Goal: Task Accomplishment & Management: Manage account settings

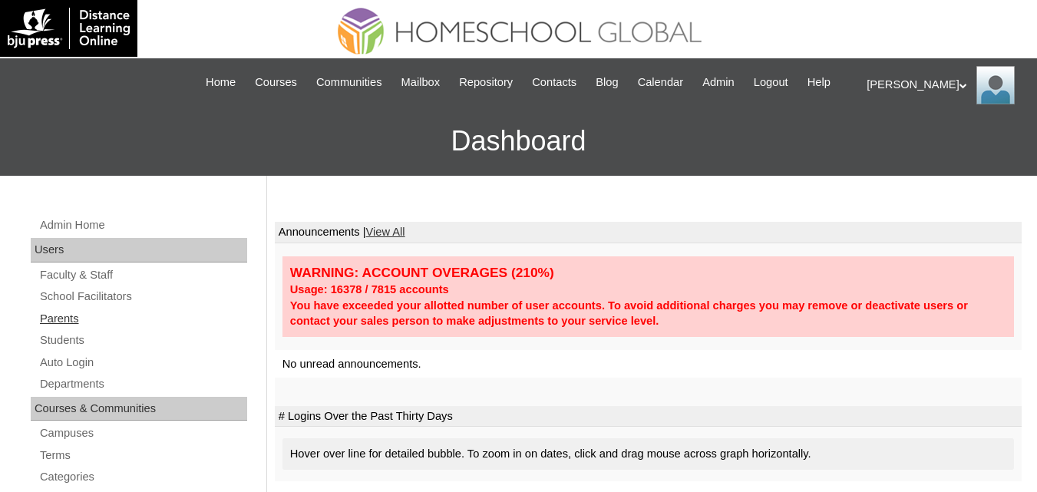
click at [58, 329] on link "Parents" at bounding box center [142, 318] width 209 height 19
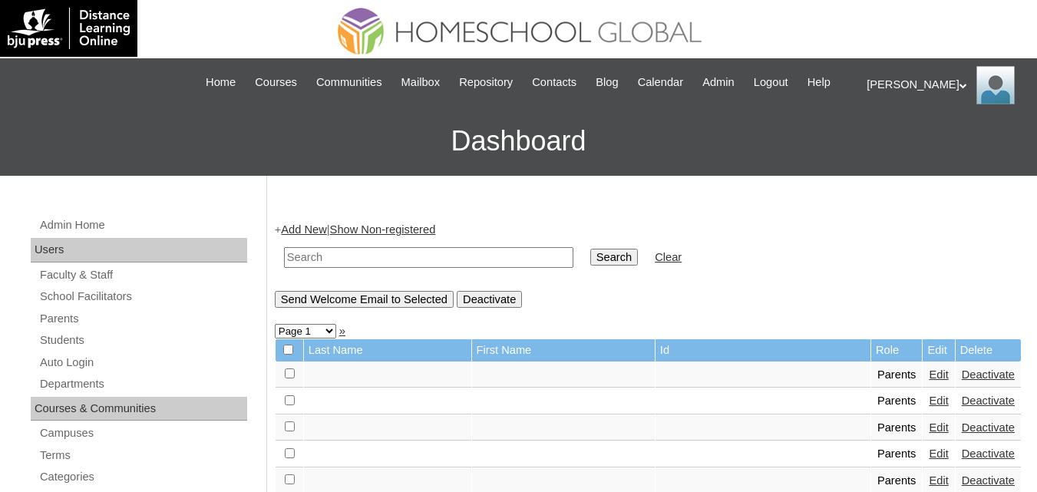
click at [434, 268] on input "text" at bounding box center [428, 257] width 289 height 21
paste input "MHP0107-TECHPH2025"
type input "MHP0107-TECHPH2025"
click at [590, 266] on input "Search" at bounding box center [614, 257] width 48 height 17
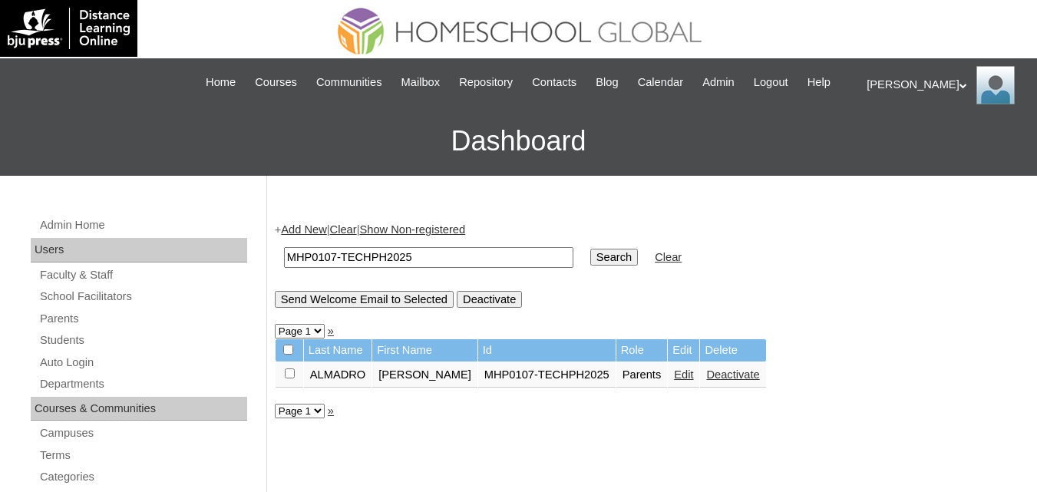
click at [674, 381] on link "Edit" at bounding box center [683, 374] width 19 height 12
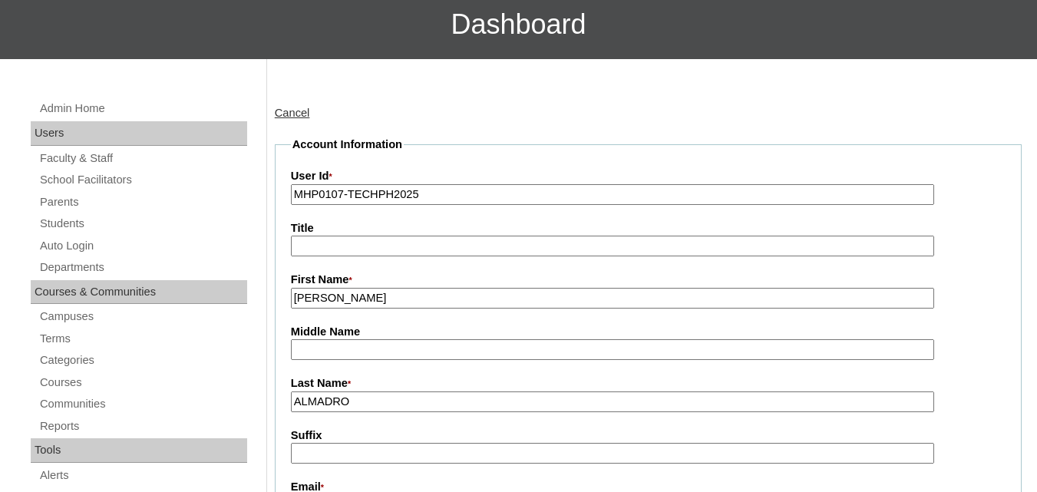
scroll to position [384, 0]
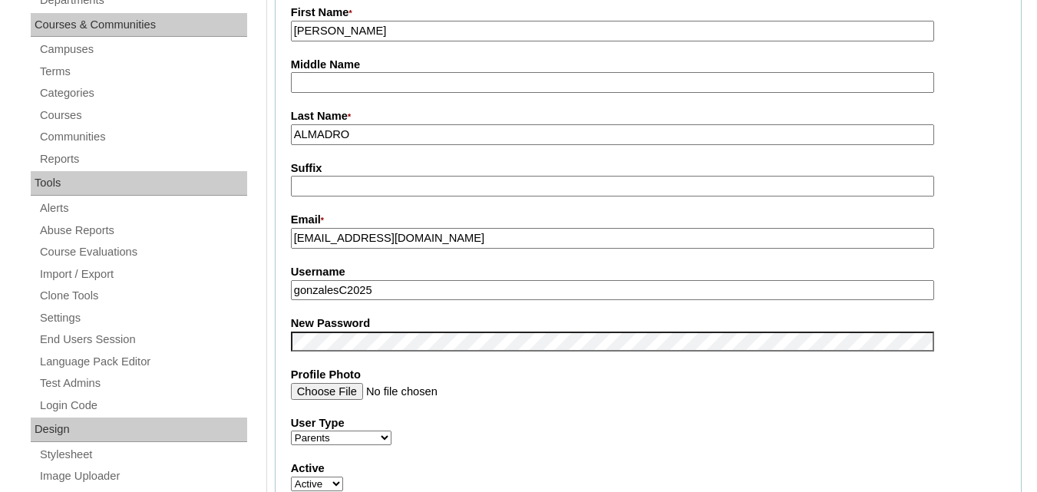
drag, startPoint x: 383, startPoint y: 310, endPoint x: 248, endPoint y: 310, distance: 135.1
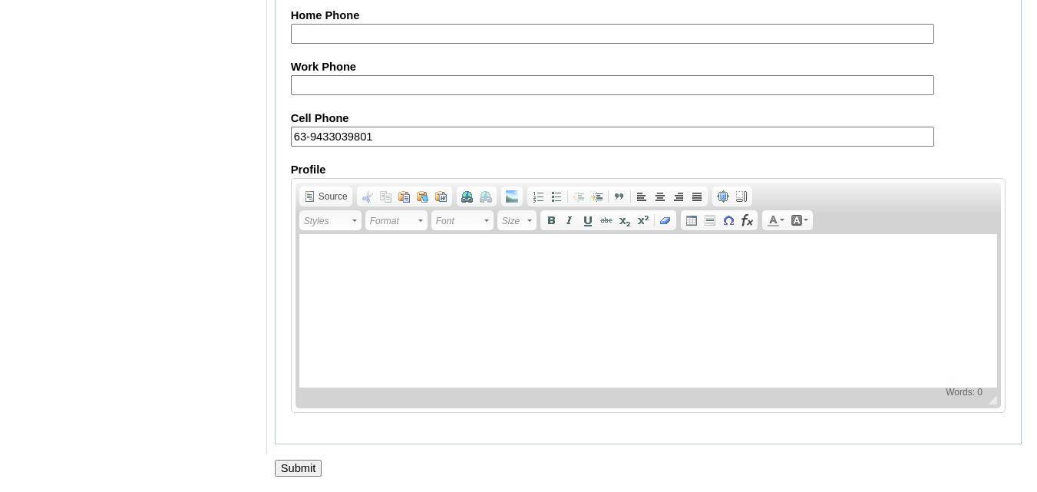
scroll to position [1543, 0]
click at [298, 467] on input "Submit" at bounding box center [299, 468] width 48 height 17
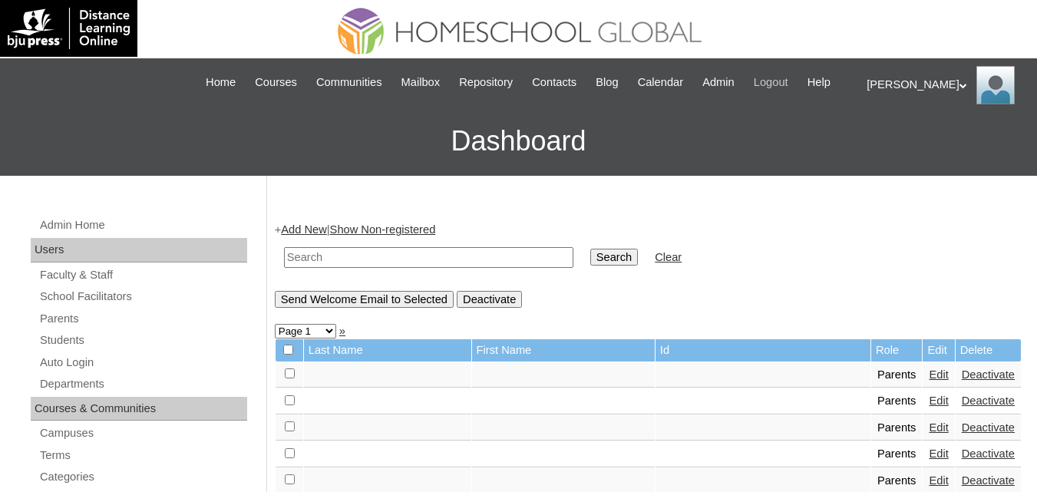
click at [788, 76] on span "Logout" at bounding box center [771, 83] width 35 height 18
